Goal: Transaction & Acquisition: Register for event/course

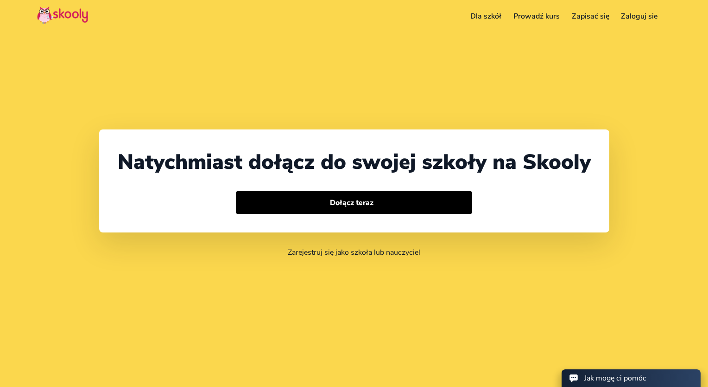
select select "48"
select select "[GEOGRAPHIC_DATA]"
select select "Europe/Warsaw"
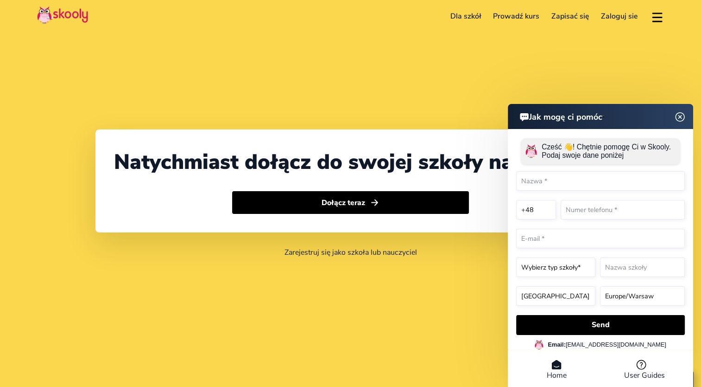
click at [679, 118] on header "Jak mogę ci pomóc" at bounding box center [600, 116] width 185 height 25
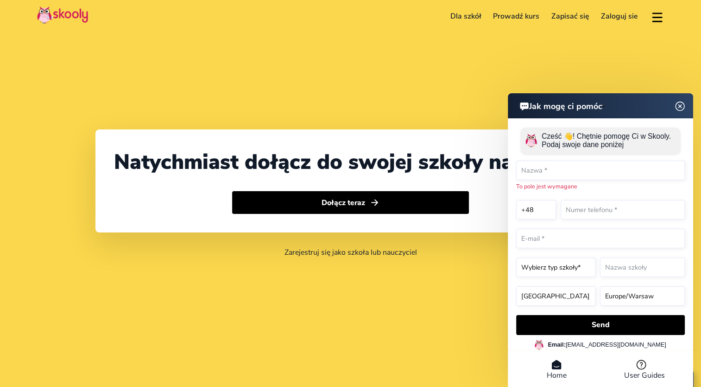
click at [680, 110] on img at bounding box center [681, 106] width 18 height 12
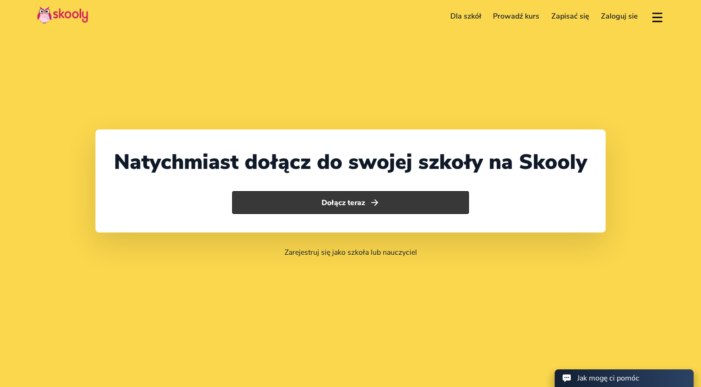
click at [356, 206] on button "Dołącz teraz" at bounding box center [350, 202] width 237 height 23
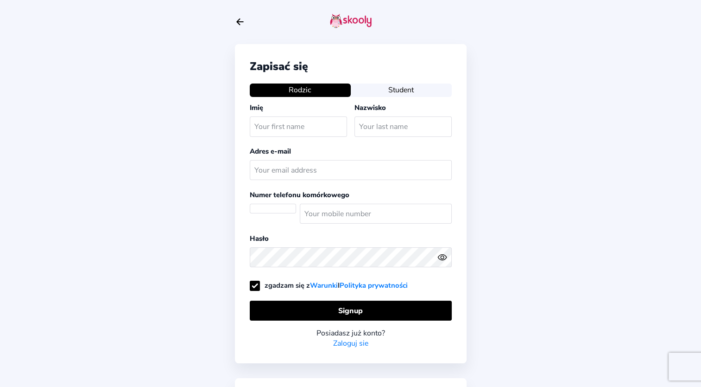
select select "PL"
click at [242, 21] on icon "arrow back outline" at bounding box center [240, 22] width 6 height 6
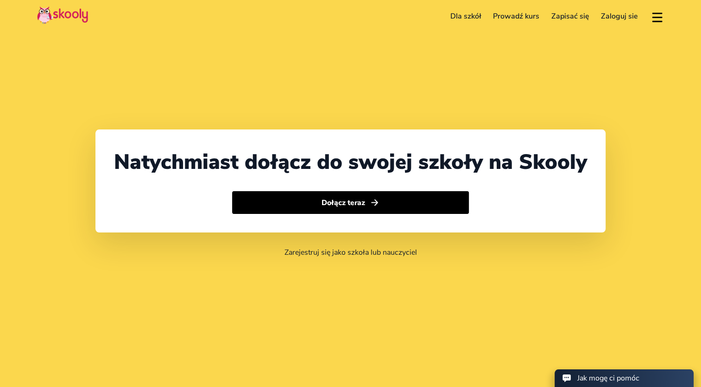
click at [483, 18] on link "Dla szkół" at bounding box center [466, 16] width 43 height 15
select select "48"
select select "[GEOGRAPHIC_DATA]"
select select "Europe/Warsaw"
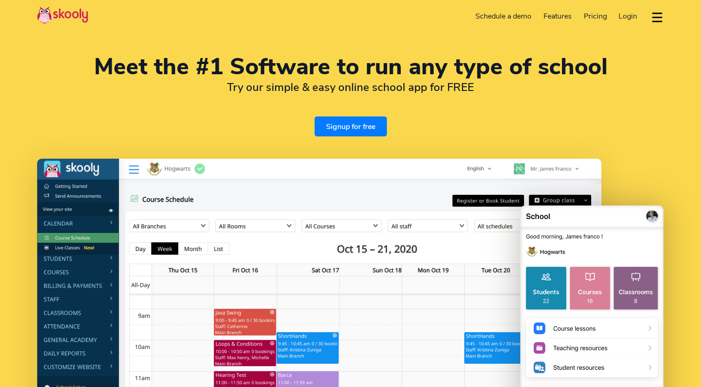
select select "en"
select select "48"
select select "[GEOGRAPHIC_DATA]"
select select "Europe/Warsaw"
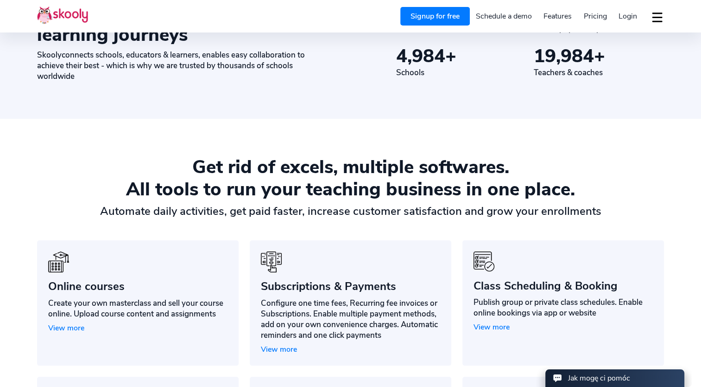
scroll to position [679, 0]
